Goal: Participate in discussion: Engage in conversation with other users on a specific topic

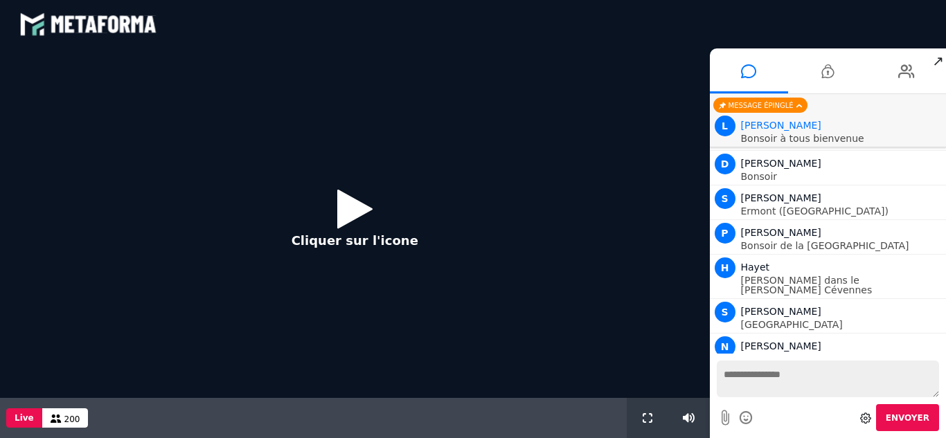
scroll to position [1297, 0]
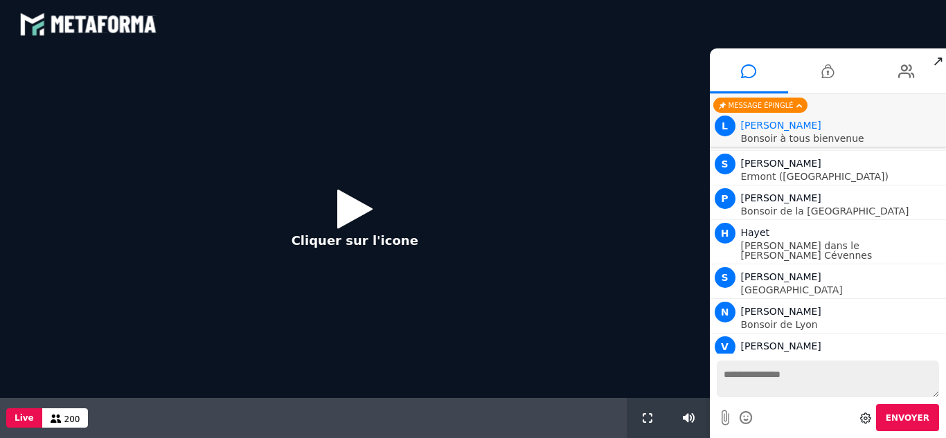
click at [331, 214] on button "Cliquer sur l'icone" at bounding box center [355, 223] width 154 height 89
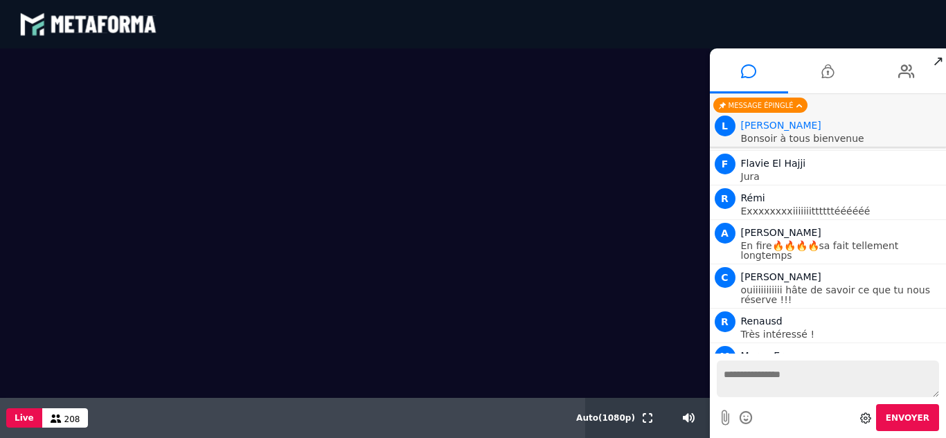
scroll to position [1757, 0]
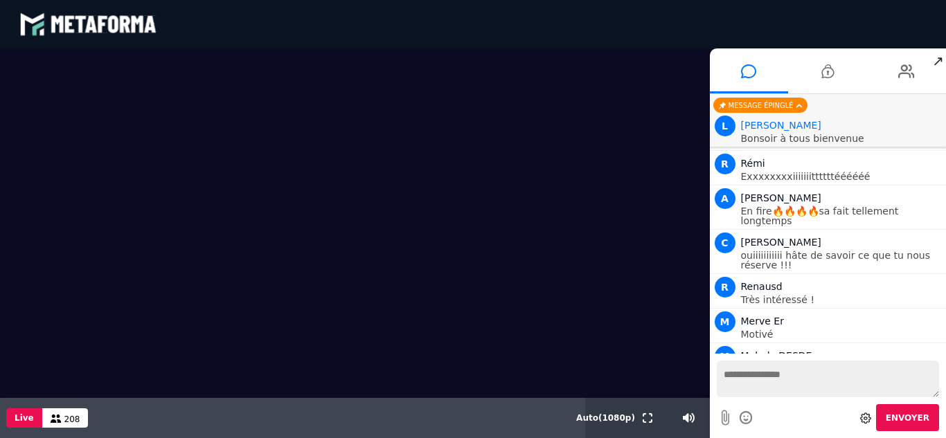
click at [938, 60] on span "↗" at bounding box center [938, 60] width 16 height 25
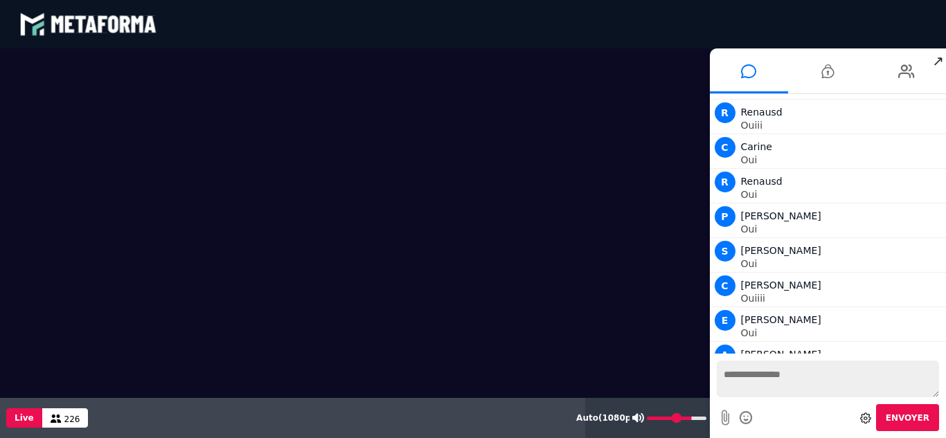
scroll to position [11478, 0]
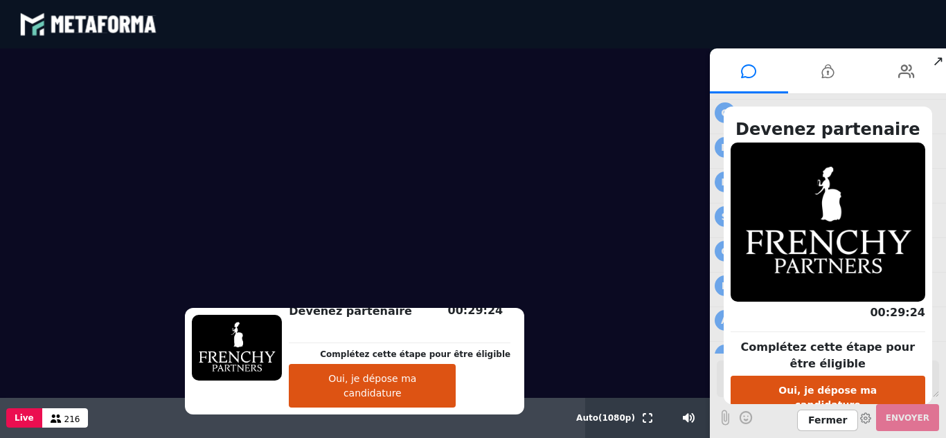
click at [844, 422] on span "Fermer" at bounding box center [827, 420] width 61 height 21
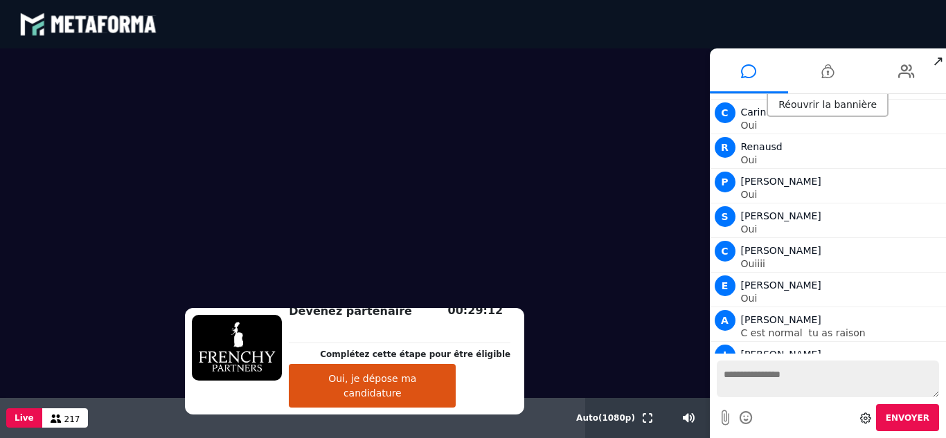
click at [945, 349] on div "Nouveaux messages M [PERSON_NAME] Moi aussi ça me fait plaisir A [PERSON_NAME] …" at bounding box center [828, 224] width 237 height 260
click at [945, 354] on div "Votre message est en attente de modération Envoyer" at bounding box center [828, 396] width 237 height 84
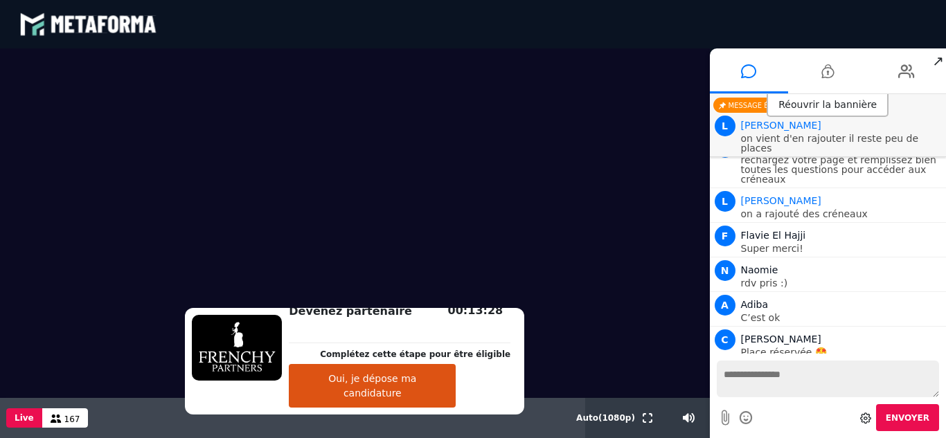
scroll to position [13475, 0]
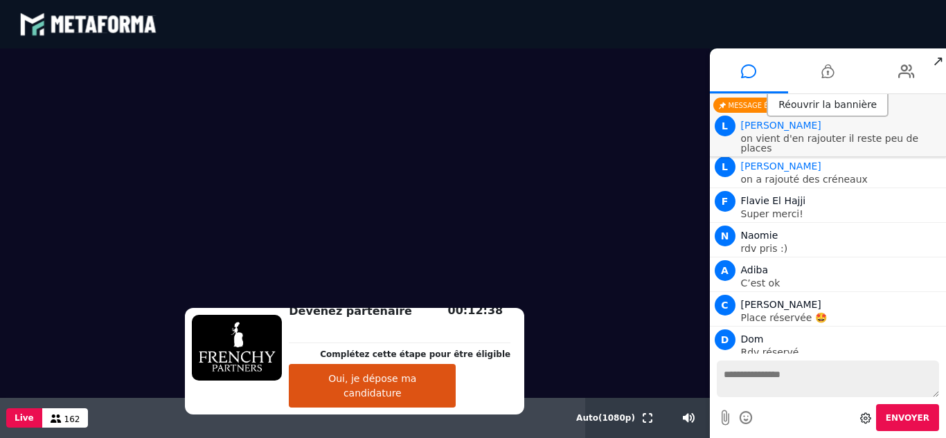
click at [938, 55] on span "↗" at bounding box center [938, 60] width 16 height 25
click at [710, 55] on video at bounding box center [355, 223] width 710 height 350
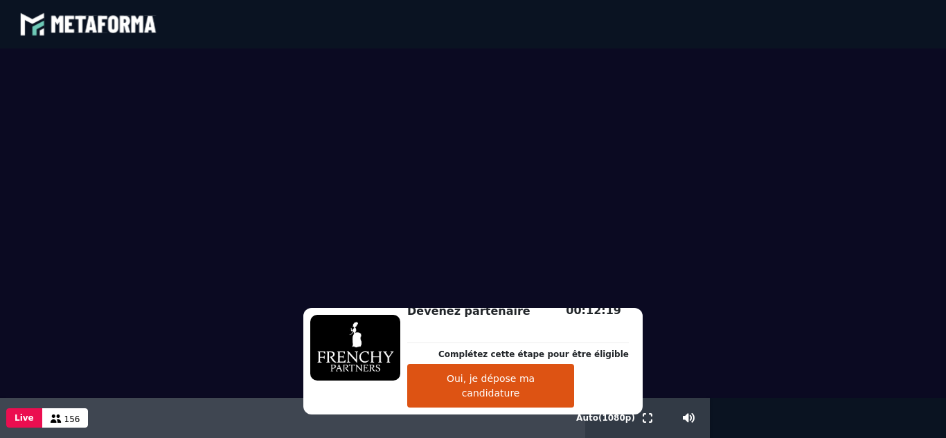
scroll to position [13441, 0]
